Goal: Task Accomplishment & Management: Use online tool/utility

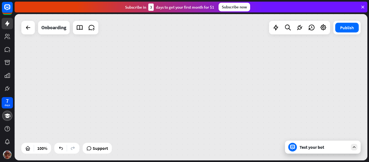
click at [362, 4] on div "Subscribe [DATE] to get your first month for $1 Subscribe now" at bounding box center [191, 7] width 353 height 11
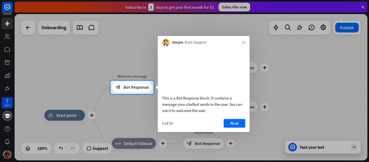
click at [246, 41] on div "Kacper from Support close" at bounding box center [204, 41] width 92 height 10
click at [242, 43] on icon "close" at bounding box center [243, 42] width 3 height 3
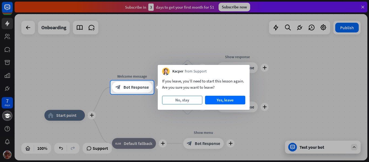
click at [195, 100] on button "No, stay" at bounding box center [182, 100] width 40 height 9
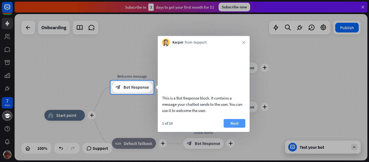
click at [230, 128] on button "Next" at bounding box center [235, 123] width 22 height 9
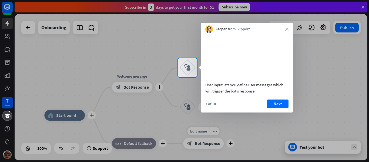
click at [230, 130] on div "7 days close Product Help First steps Get started with ChatBot Help Center Foll…" at bounding box center [184, 81] width 369 height 162
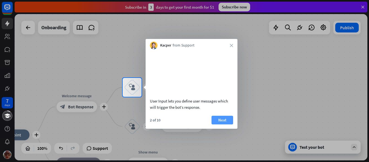
click at [223, 124] on button "Next" at bounding box center [223, 120] width 22 height 9
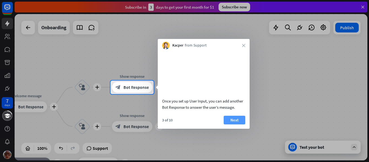
click at [241, 124] on button "Next" at bounding box center [235, 120] width 22 height 9
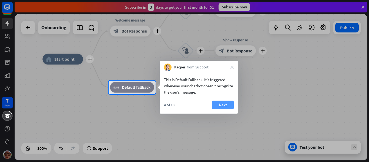
click at [220, 104] on button "Next" at bounding box center [223, 105] width 22 height 9
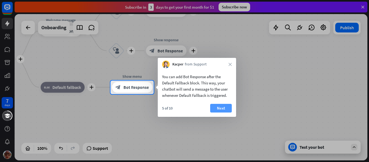
click at [217, 109] on button "Next" at bounding box center [221, 108] width 22 height 9
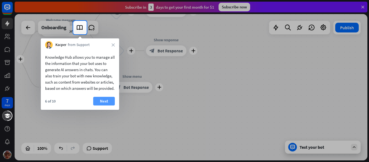
click at [105, 103] on button "Next" at bounding box center [104, 101] width 22 height 9
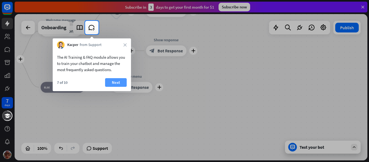
click at [115, 81] on button "Next" at bounding box center [116, 82] width 22 height 9
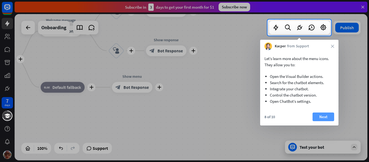
click at [320, 117] on button "Next" at bounding box center [324, 116] width 22 height 9
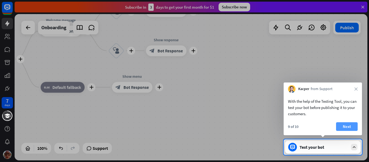
click at [349, 126] on button "Next" at bounding box center [347, 126] width 22 height 9
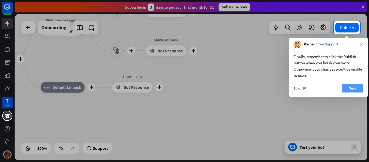
click at [352, 91] on button "Next" at bounding box center [353, 88] width 22 height 9
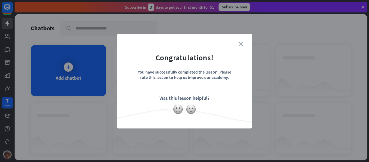
click at [243, 42] on form "Congratulations! You have successfully completed the lesson. Please rate this l…" at bounding box center [185, 73] width 122 height 65
click at [240, 43] on icon "close" at bounding box center [241, 44] width 4 height 4
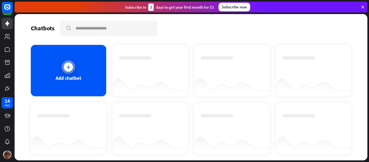
click at [70, 67] on icon at bounding box center [68, 66] width 5 height 5
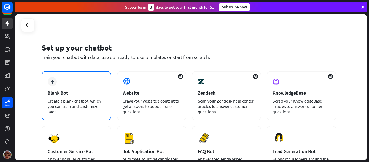
click at [98, 78] on div "plus Blank Bot Create a blank chatbot, which you can train and customize later." at bounding box center [77, 95] width 70 height 49
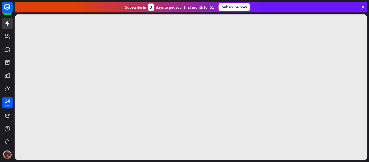
click at [360, 5] on icon at bounding box center [362, 7] width 5 height 5
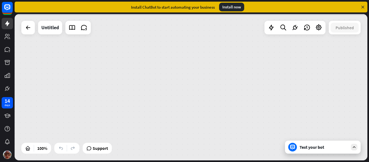
click at [362, 7] on icon at bounding box center [362, 7] width 5 height 5
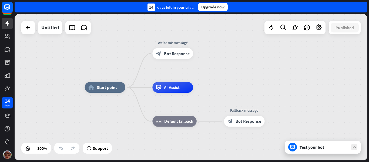
click at [334, 145] on div "Test your bot" at bounding box center [324, 146] width 49 height 5
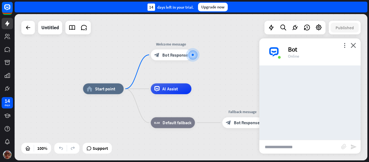
click at [312, 36] on div "home_2 Start point Welcome message block_bot_response Bot Response AI Assist bl…" at bounding box center [191, 87] width 353 height 146
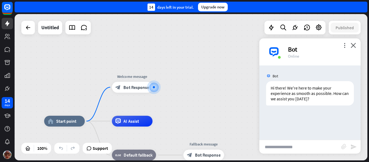
click at [351, 47] on div "Bot" at bounding box center [321, 49] width 66 height 8
click at [356, 45] on icon "close" at bounding box center [353, 45] width 5 height 5
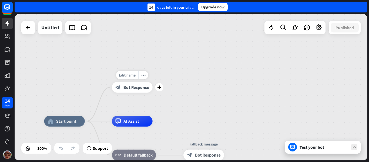
click at [134, 87] on span "Bot Response" at bounding box center [135, 86] width 25 height 5
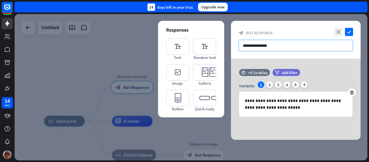
click at [285, 48] on input "**********" at bounding box center [296, 46] width 115 height 12
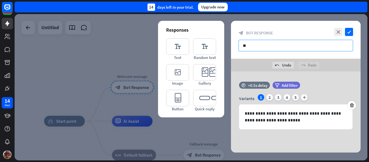
type input "*"
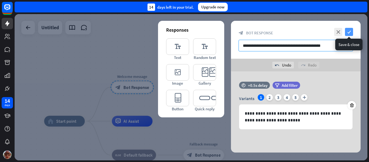
type input "**********"
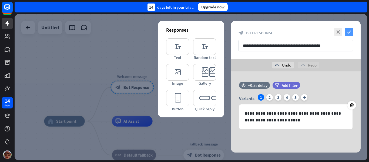
click at [348, 31] on icon "check" at bounding box center [349, 32] width 8 height 8
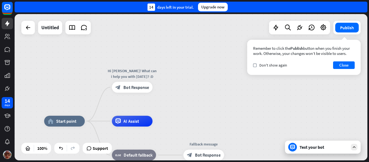
click at [339, 141] on div "Test your bot" at bounding box center [323, 147] width 76 height 13
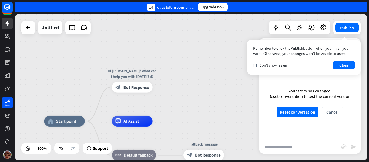
click at [241, 104] on div "home_2 Start point Hi [PERSON_NAME]! What can i help you with [DATE]? :D block_…" at bounding box center [191, 87] width 353 height 146
click at [345, 64] on button "Close" at bounding box center [344, 65] width 22 height 8
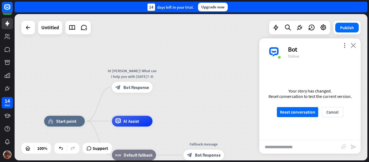
click at [353, 46] on icon "close" at bounding box center [353, 45] width 5 height 5
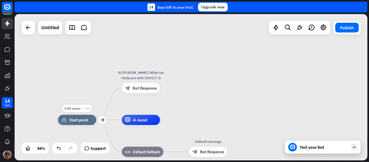
click at [81, 121] on span "Start point" at bounding box center [78, 119] width 19 height 5
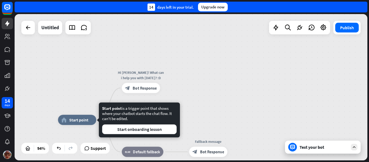
click at [211, 100] on div "home_2 Start point Hi [PERSON_NAME]! What can i help you with [DATE]? :D block_…" at bounding box center [191, 87] width 353 height 146
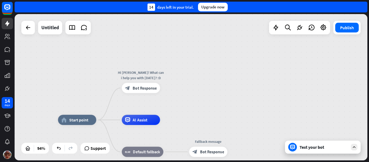
click at [331, 149] on div "Test your bot" at bounding box center [324, 146] width 49 height 5
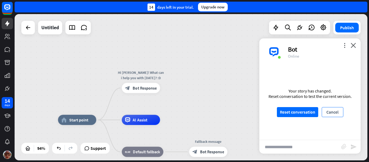
click at [335, 112] on button "Cancel" at bounding box center [333, 112] width 22 height 10
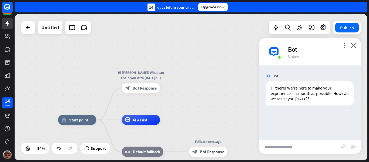
click at [298, 151] on input "text" at bounding box center [300, 147] width 82 height 14
click at [354, 43] on icon "close" at bounding box center [353, 45] width 5 height 5
